Goal: Entertainment & Leisure: Consume media (video, audio)

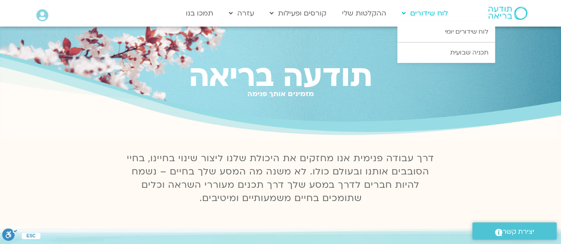
click at [420, 10] on link "לוח שידורים" at bounding box center [425, 13] width 55 height 17
click at [454, 32] on link "לוח שידורים יומי" at bounding box center [447, 32] width 98 height 20
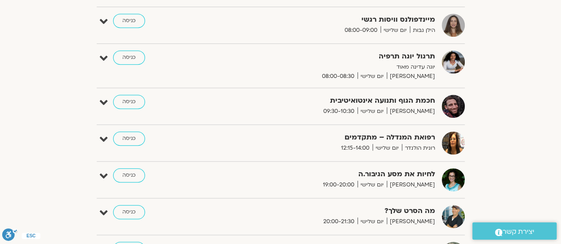
scroll to position [128, 0]
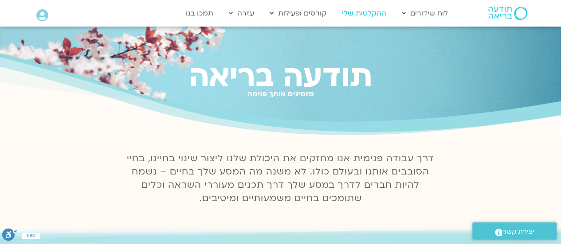
click at [373, 12] on link "ההקלטות שלי" at bounding box center [364, 13] width 53 height 17
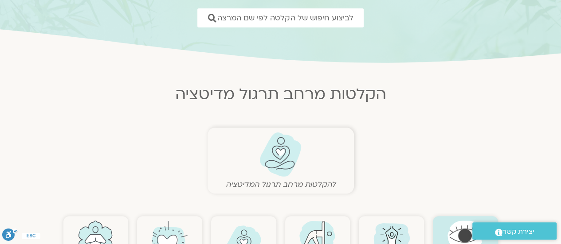
scroll to position [222, 0]
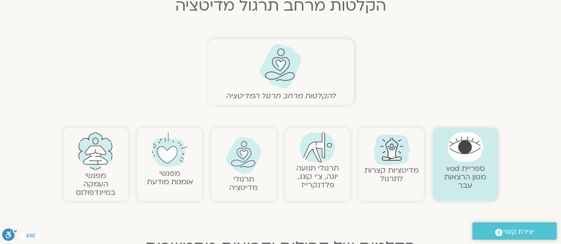
click at [253, 180] on link "תרגולי מדיטציה" at bounding box center [243, 183] width 28 height 19
click at [248, 185] on link "תרגולי מדיטציה" at bounding box center [243, 183] width 28 height 19
click at [243, 179] on link "תרגולי מדיטציה" at bounding box center [243, 183] width 28 height 19
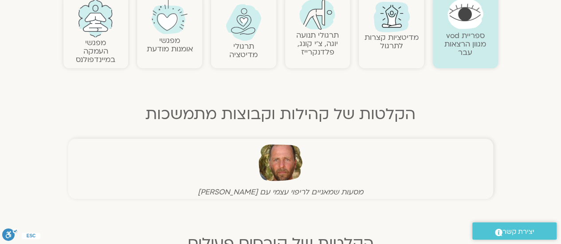
scroll to position [532, 0]
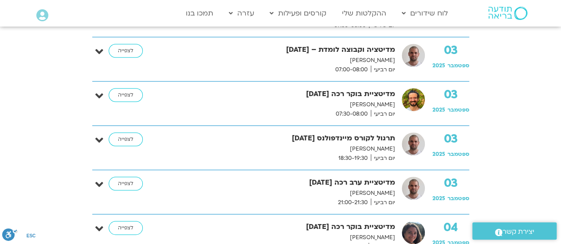
scroll to position [444, 0]
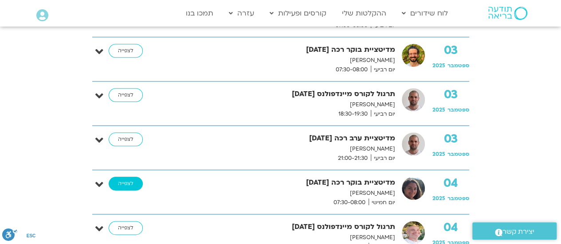
click at [126, 181] on link "לצפייה" at bounding box center [126, 184] width 34 height 14
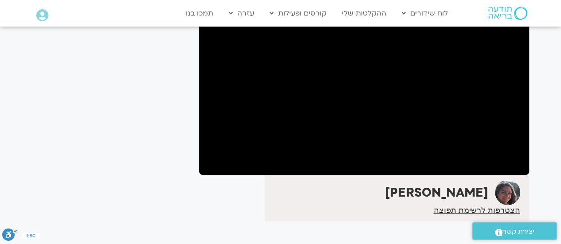
scroll to position [58, 0]
